Goal: Find specific page/section: Find specific page/section

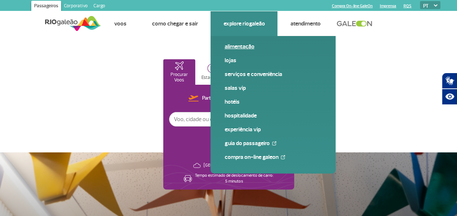
click at [237, 46] on link "Alimentação" at bounding box center [272, 46] width 97 height 8
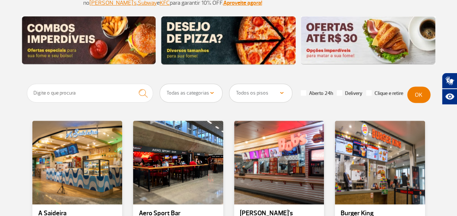
scroll to position [175, 0]
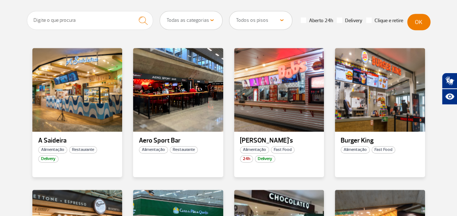
click at [210, 16] on select "Todas as categorias Cafeteria Fast Food Restaurante Souvenir Conveniência" at bounding box center [191, 20] width 62 height 18
click at [144, 23] on img "submit" at bounding box center [143, 20] width 16 height 15
click at [267, 22] on select "Todos os pisos Área Pública (antes do Raio-X) Desembarque Área Pública Desembar…" at bounding box center [260, 20] width 62 height 18
select select "92"
click at [229, 11] on select "Todos os pisos Área Pública (antes do Raio-X) Desembarque Área Pública Desembar…" at bounding box center [260, 20] width 62 height 18
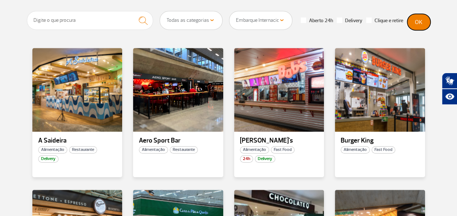
click at [411, 18] on button "OK" at bounding box center [418, 22] width 23 height 16
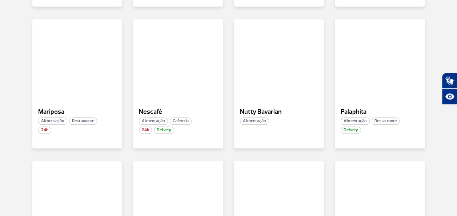
scroll to position [356, 0]
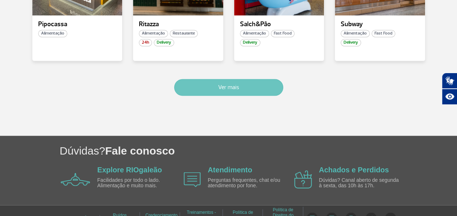
click at [224, 84] on button "Ver mais" at bounding box center [228, 87] width 109 height 17
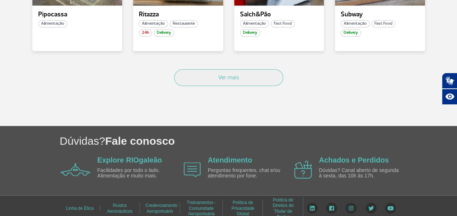
scroll to position [590, 0]
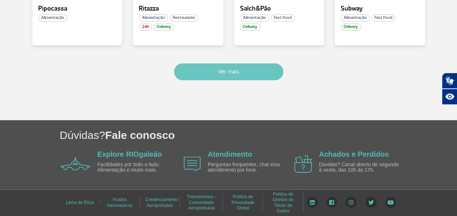
click at [230, 70] on button "Ver mais" at bounding box center [228, 71] width 109 height 17
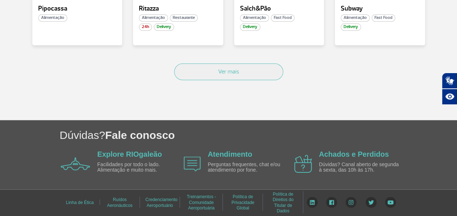
click at [217, 61] on div "Ver mais" at bounding box center [228, 80] width 403 height 44
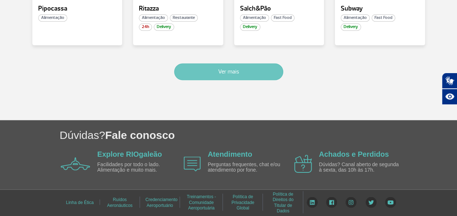
click at [218, 70] on button "Ver mais" at bounding box center [228, 71] width 109 height 17
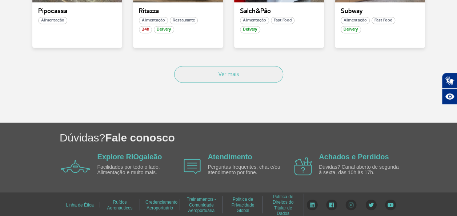
scroll to position [481, 0]
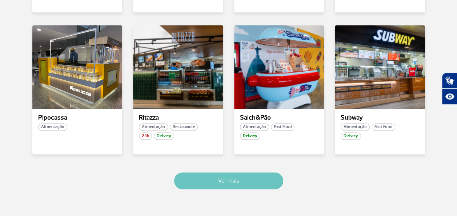
click at [233, 183] on button "Ver mais" at bounding box center [228, 180] width 109 height 17
